Goal: Task Accomplishment & Management: Use online tool/utility

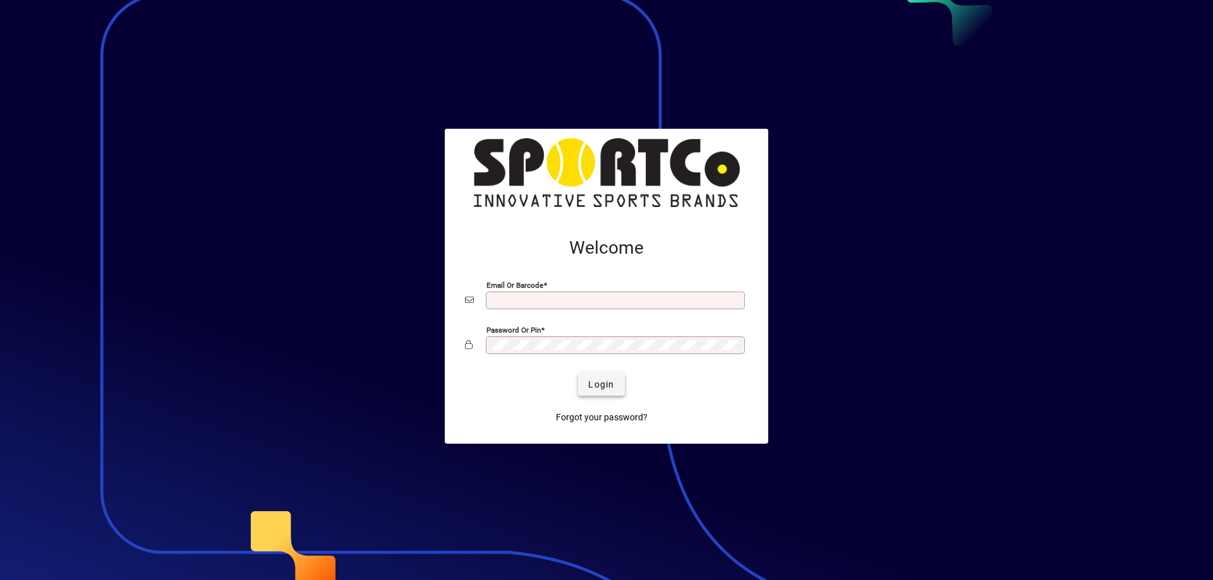
type input "**********"
click at [608, 376] on span "submit" at bounding box center [601, 384] width 46 height 30
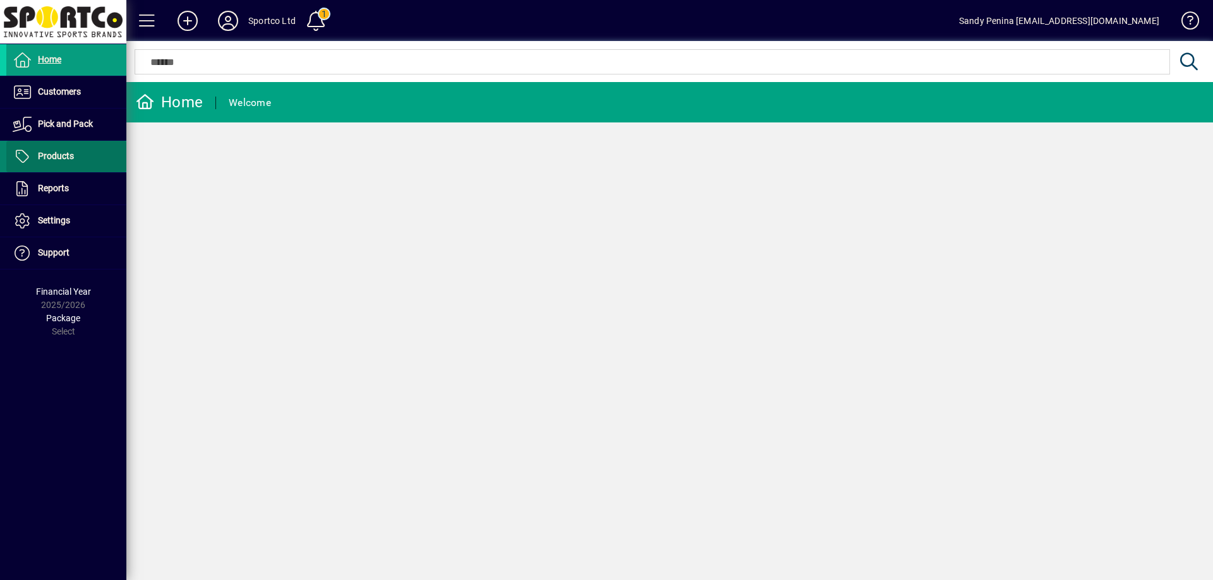
click at [51, 153] on span "Products" at bounding box center [56, 156] width 36 height 10
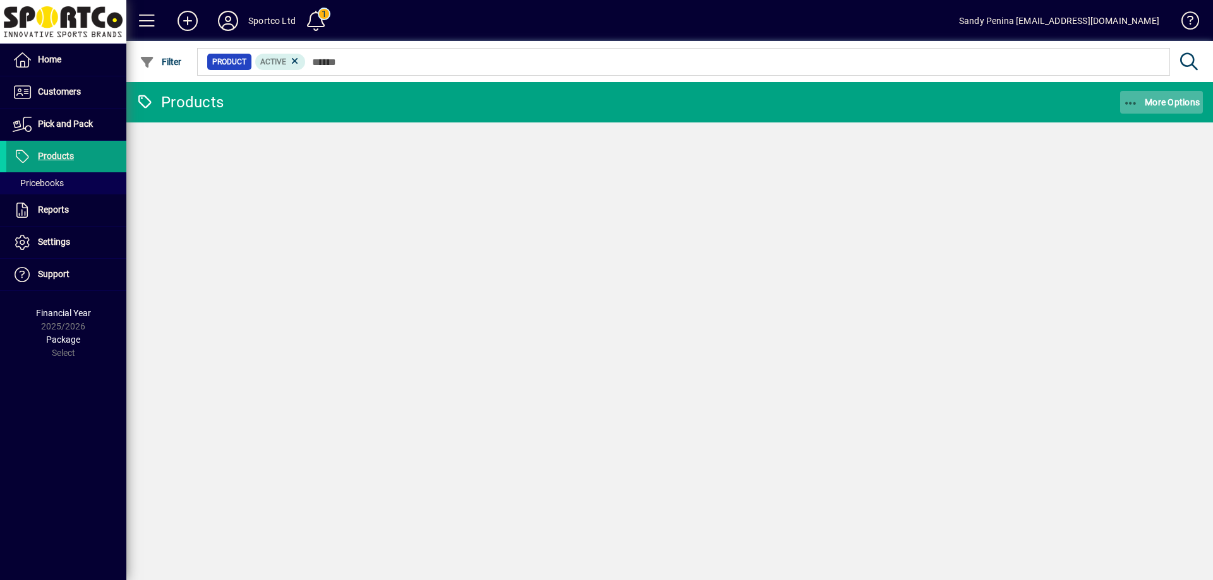
click at [1125, 103] on icon "button" at bounding box center [1131, 103] width 16 height 13
click at [1128, 101] on icon "button" at bounding box center [1131, 103] width 16 height 13
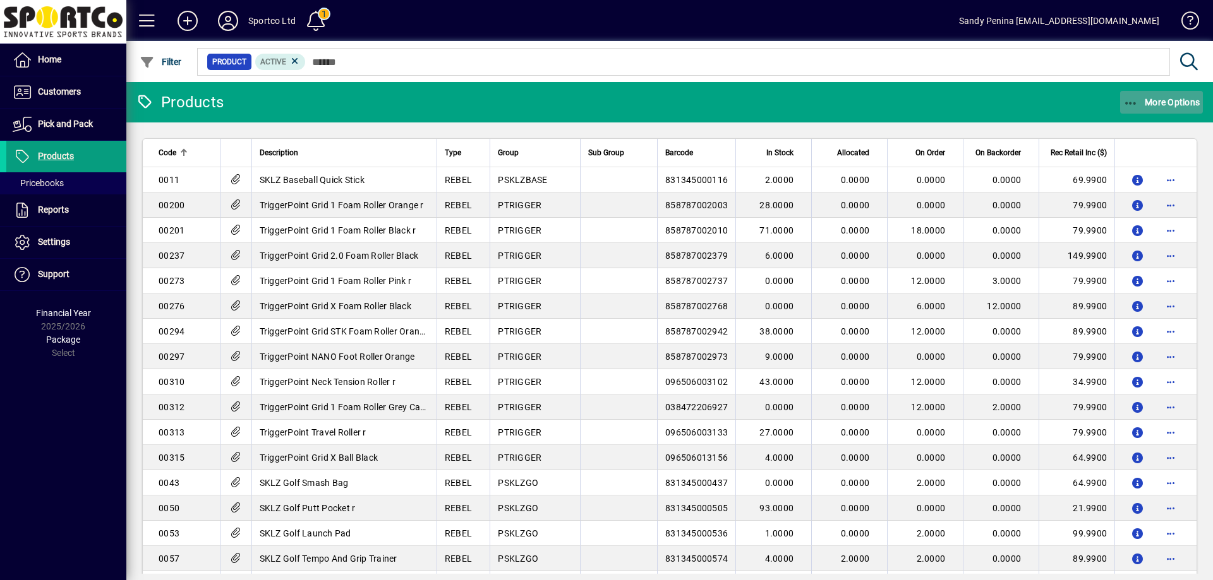
click at [1132, 100] on icon "button" at bounding box center [1131, 103] width 16 height 13
click at [1140, 126] on span "Product Status" at bounding box center [1141, 130] width 91 height 12
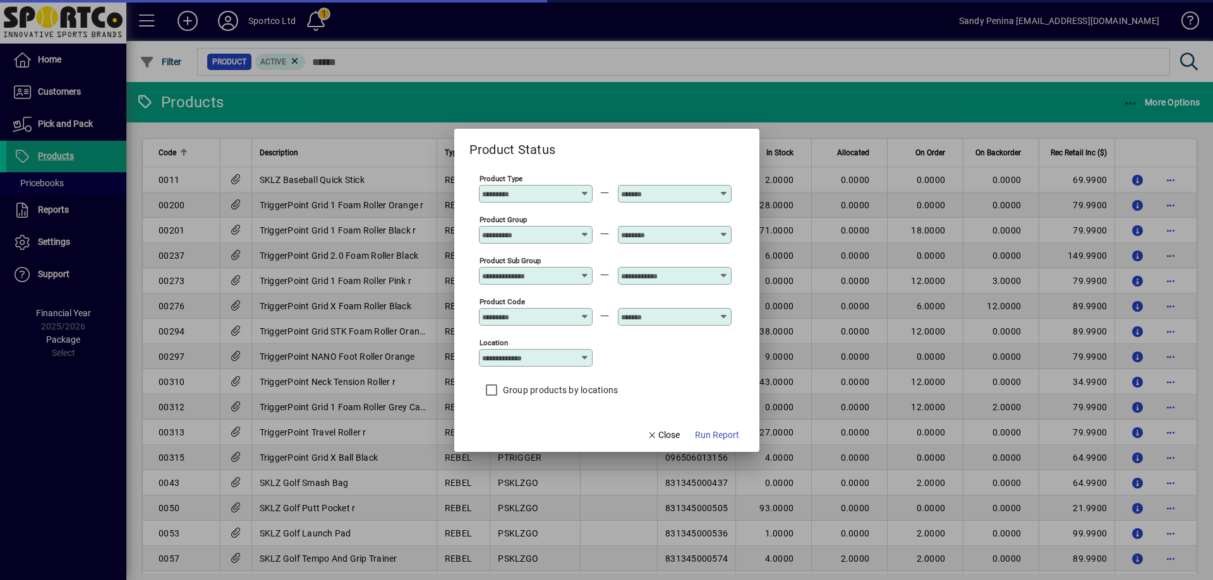
click at [552, 237] on input "Product Group" at bounding box center [528, 235] width 92 height 10
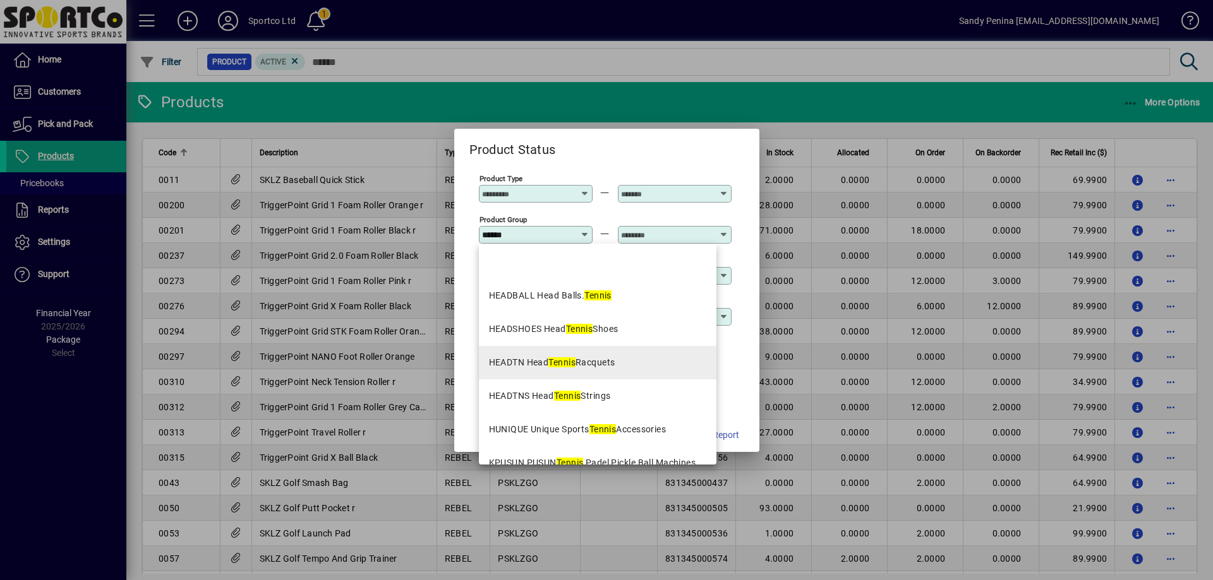
click at [625, 363] on mat-option "HEADTN Head Tennis Racquets" at bounding box center [597, 362] width 237 height 33
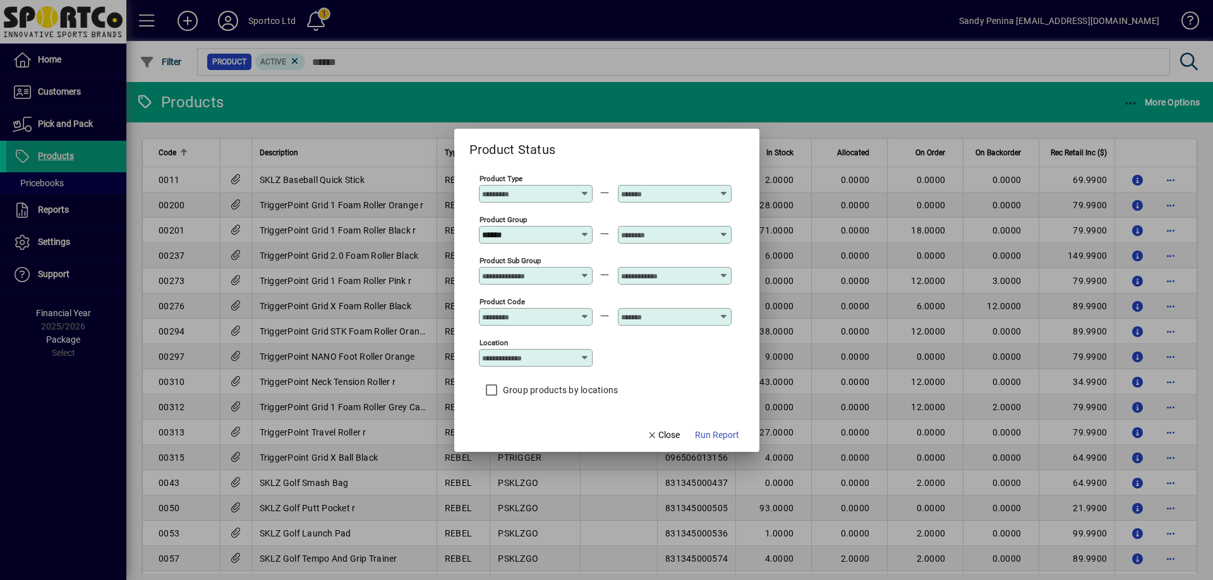
type input "**********"
click at [645, 234] on input "text" at bounding box center [667, 235] width 92 height 10
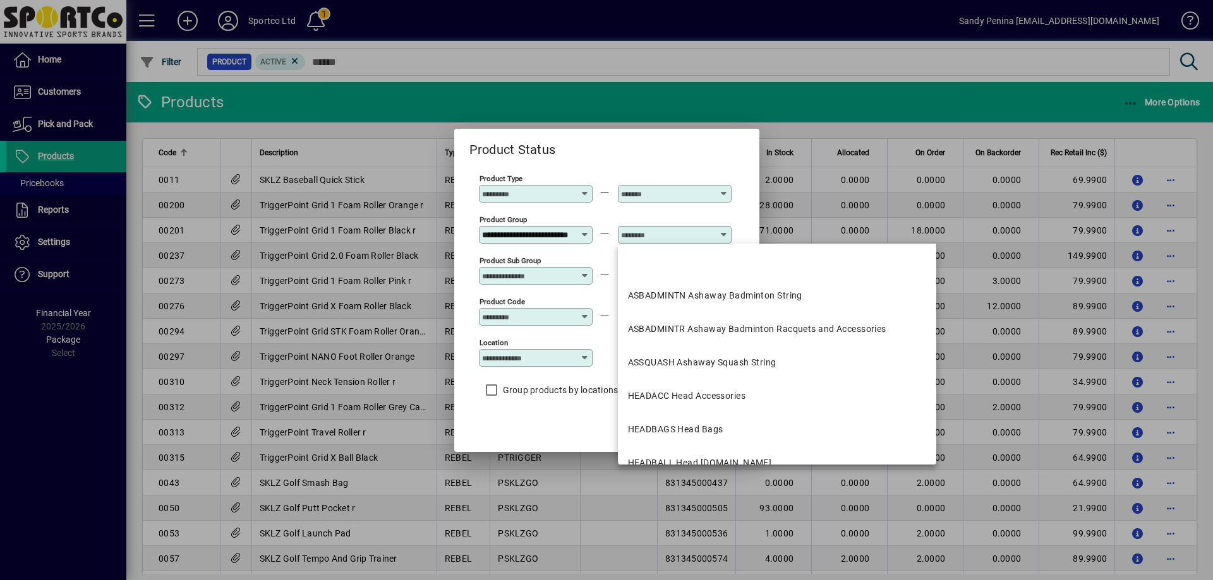
scroll to position [0, 0]
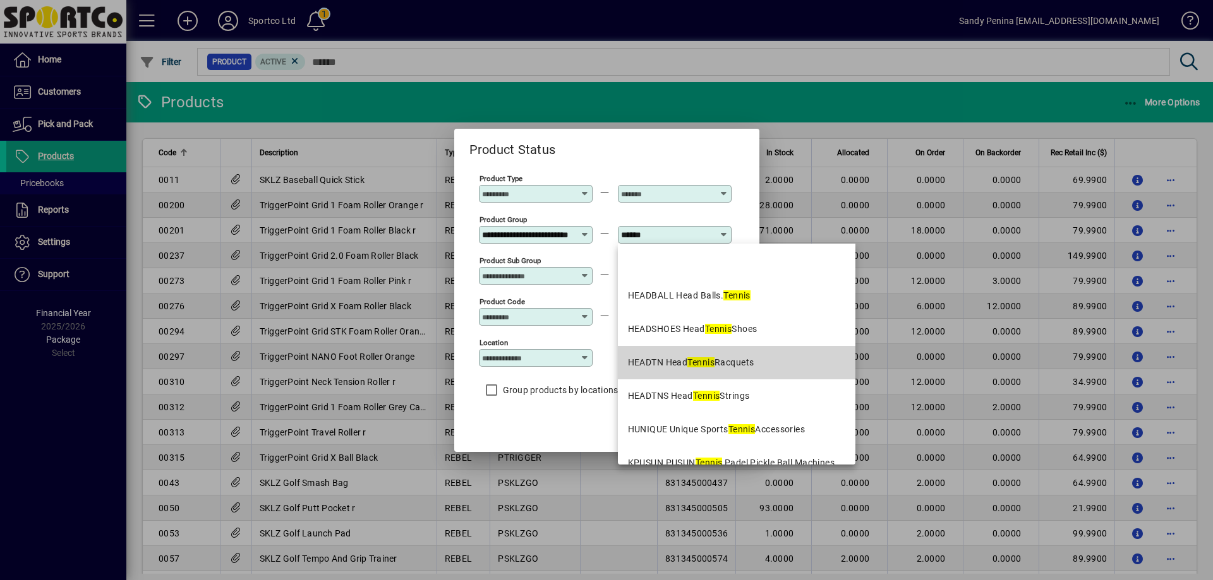
click at [720, 364] on div "HEADTN Head Tennis Racquets" at bounding box center [691, 362] width 126 height 13
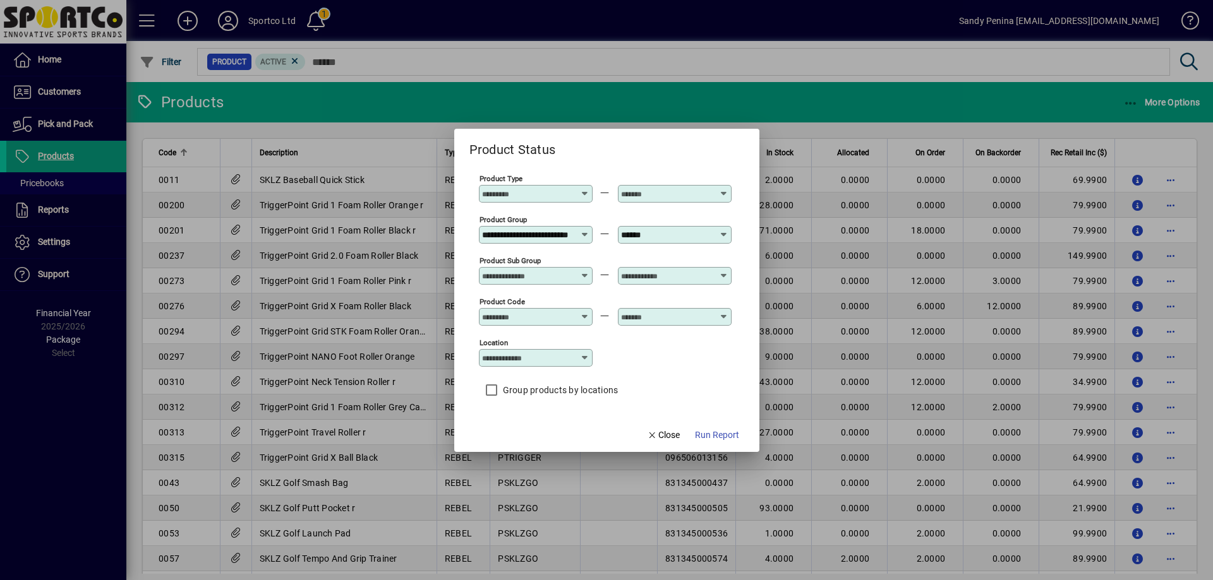
type input "**********"
click at [716, 430] on span "Run Report" at bounding box center [717, 435] width 44 height 13
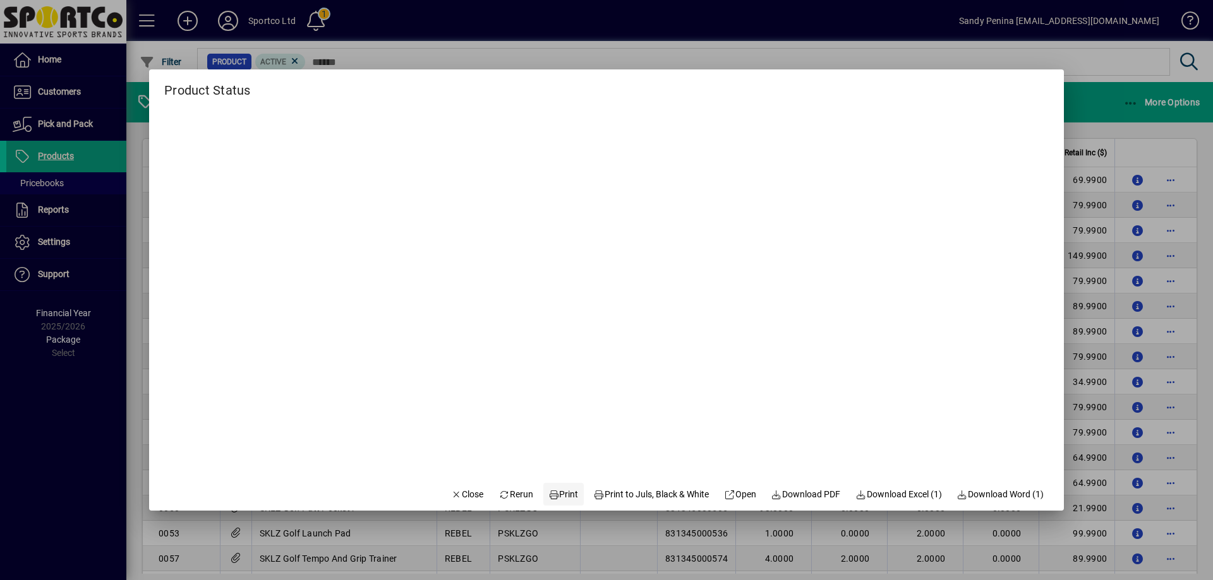
click at [555, 495] on span "Print" at bounding box center [563, 494] width 30 height 13
drag, startPoint x: 548, startPoint y: 496, endPoint x: 558, endPoint y: 481, distance: 17.7
click at [548, 496] on span "Print" at bounding box center [563, 494] width 30 height 13
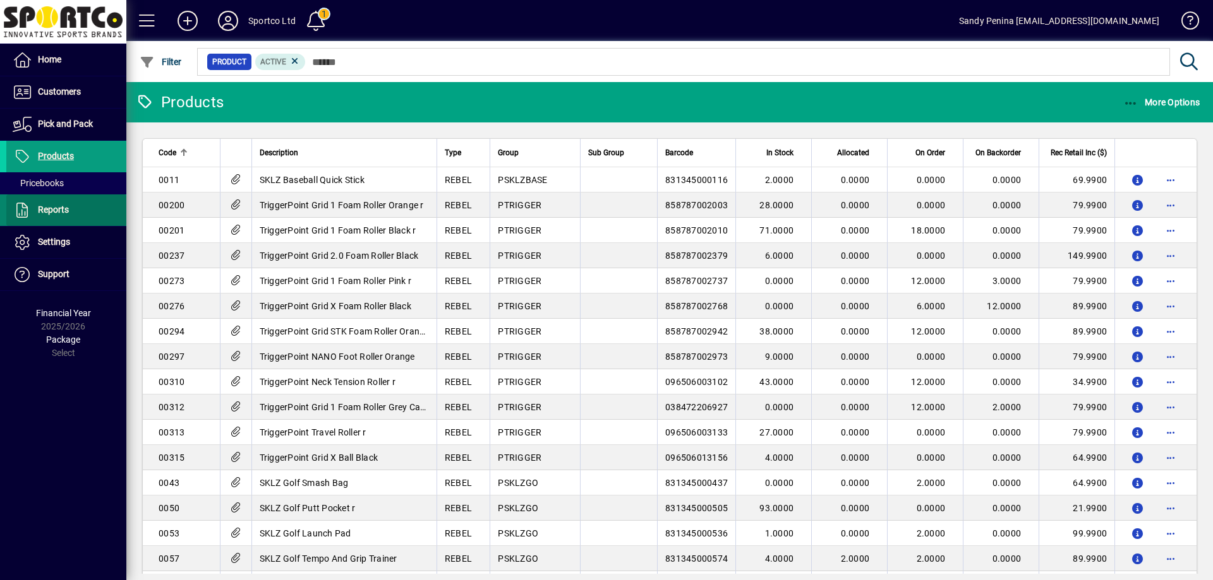
click at [42, 213] on span "Reports" at bounding box center [53, 210] width 31 height 10
